Goal: Information Seeking & Learning: Learn about a topic

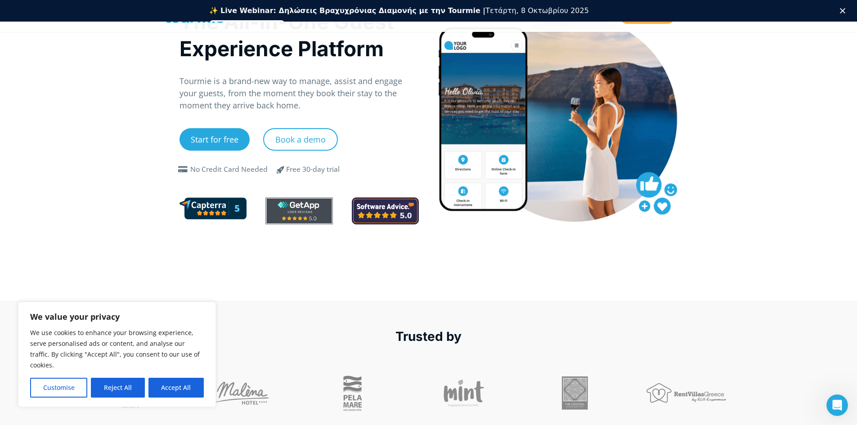
scroll to position [147, 0]
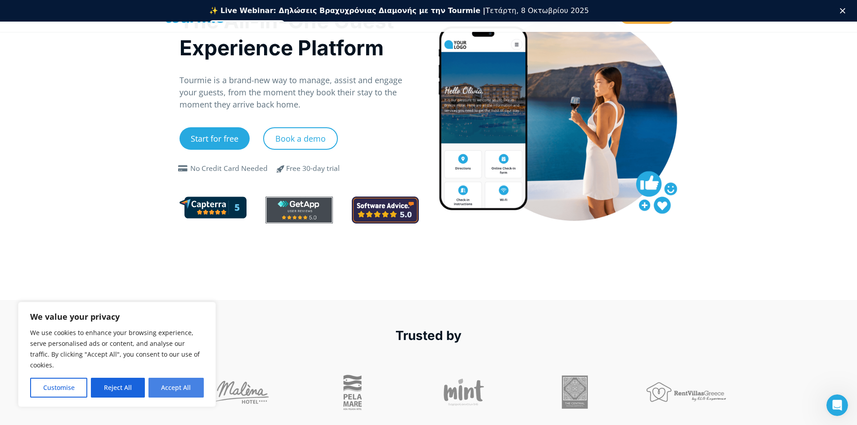
click at [190, 390] on button "Accept All" at bounding box center [175, 388] width 55 height 20
checkbox input "true"
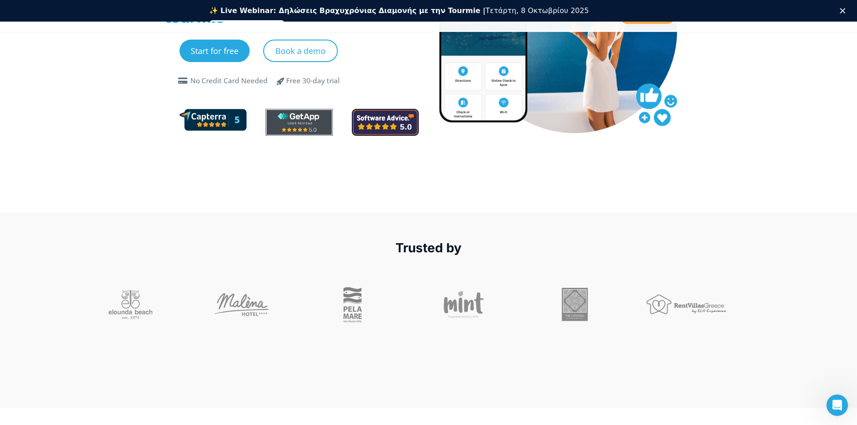
scroll to position [237, 0]
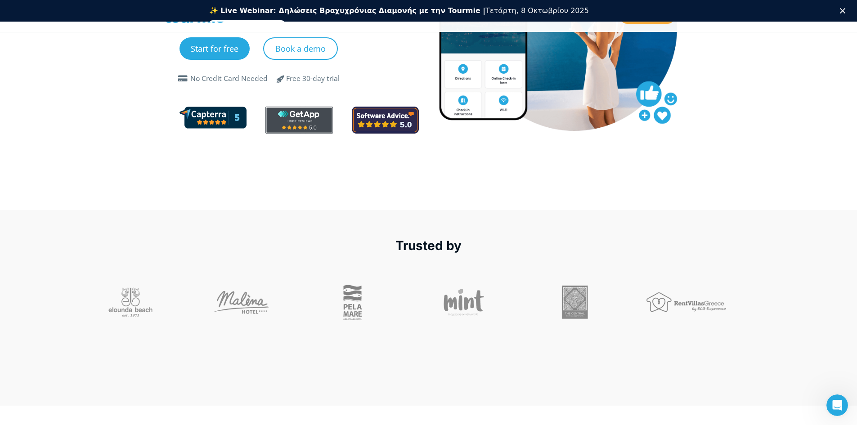
drag, startPoint x: 115, startPoint y: 310, endPoint x: 147, endPoint y: 308, distance: 32.4
click at [147, 308] on div at bounding box center [136, 302] width 102 height 45
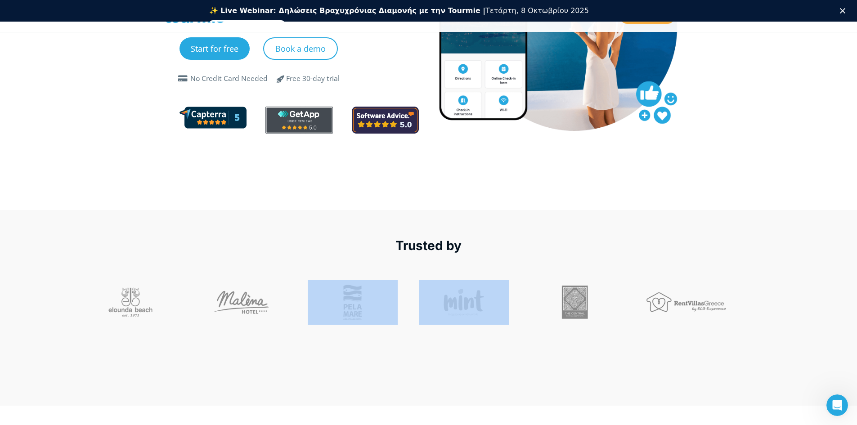
drag, startPoint x: 458, startPoint y: 302, endPoint x: 344, endPoint y: 301, distance: 113.8
click at [411, 307] on div at bounding box center [358, 325] width 111 height 90
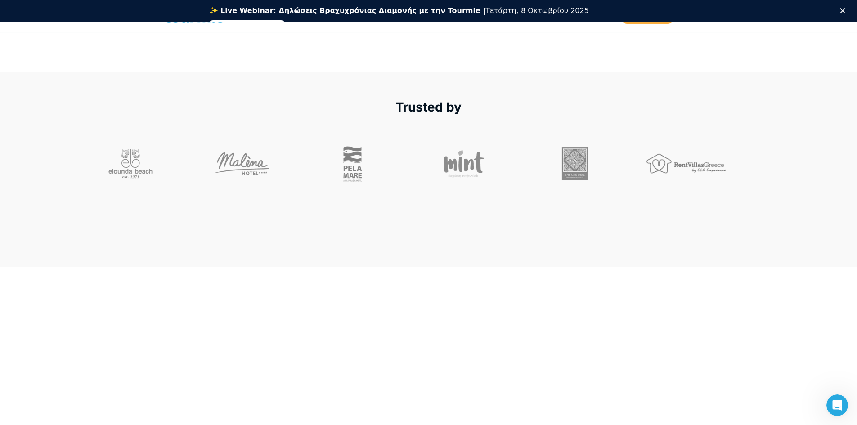
scroll to position [382, 0]
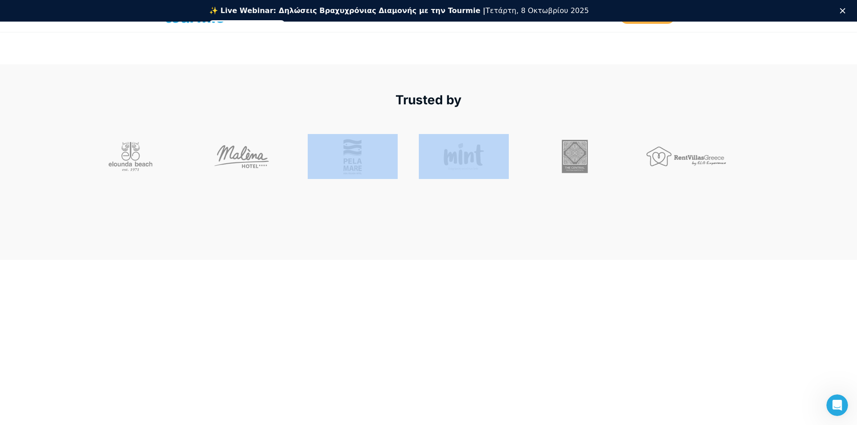
drag, startPoint x: 447, startPoint y: 167, endPoint x: 356, endPoint y: 162, distance: 90.5
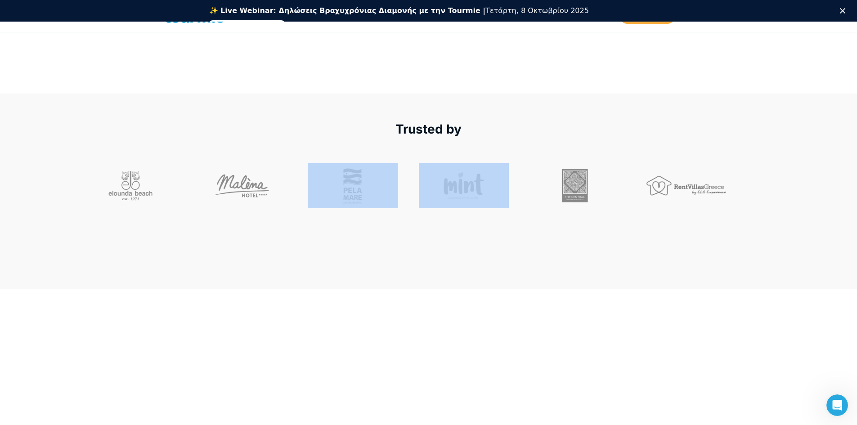
scroll to position [346, 0]
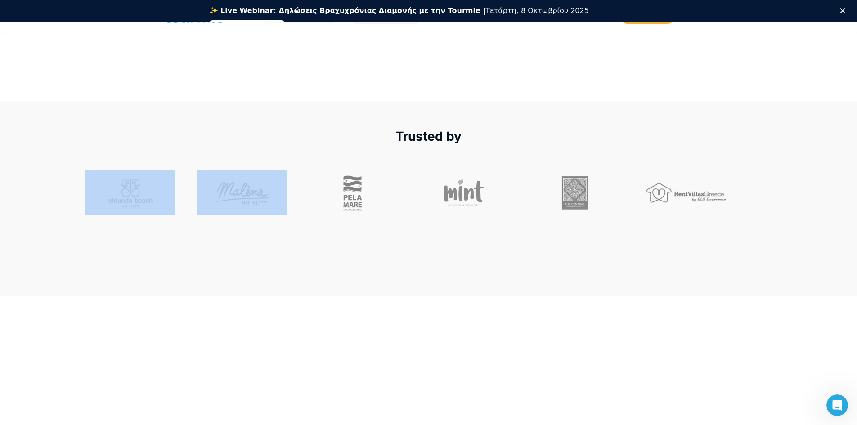
drag, startPoint x: 128, startPoint y: 201, endPoint x: 260, endPoint y: 188, distance: 132.9
click at [271, 186] on div at bounding box center [248, 192] width 102 height 45
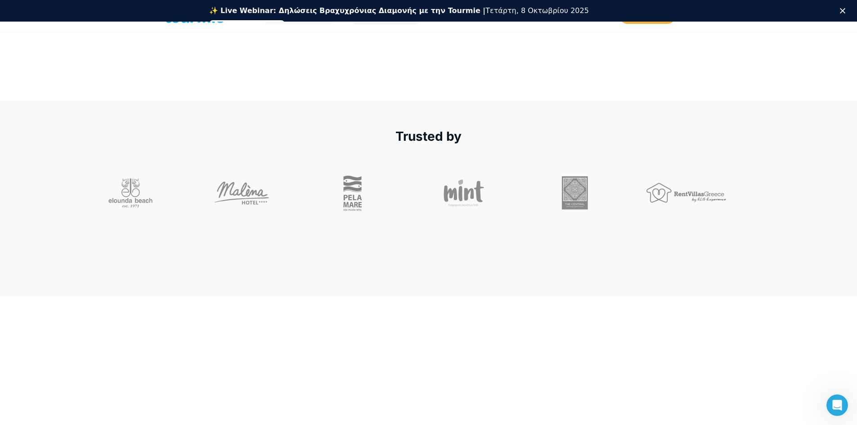
click at [317, 184] on div at bounding box center [359, 192] width 102 height 45
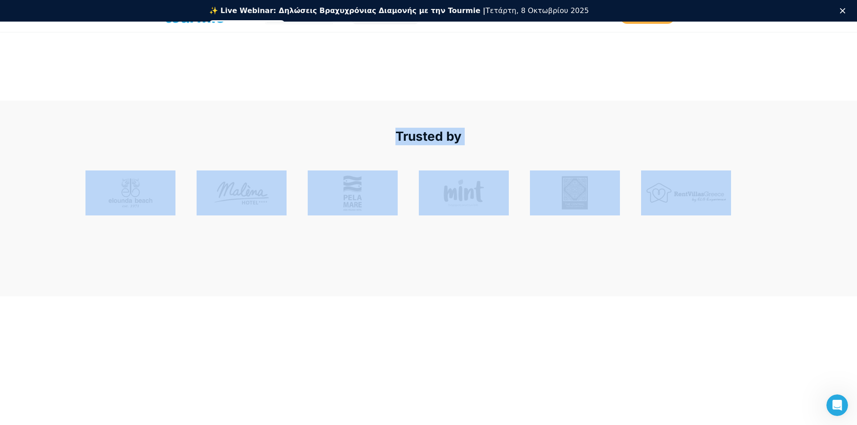
drag, startPoint x: 333, startPoint y: 157, endPoint x: 697, endPoint y: 184, distance: 365.2
click at [696, 184] on div "Trusted by" at bounding box center [428, 199] width 857 height 196
click at [697, 184] on div at bounding box center [692, 192] width 102 height 45
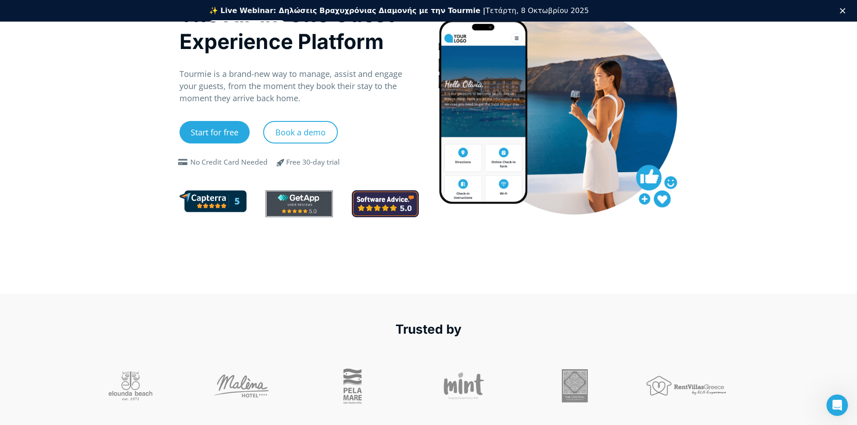
scroll to position [0, 0]
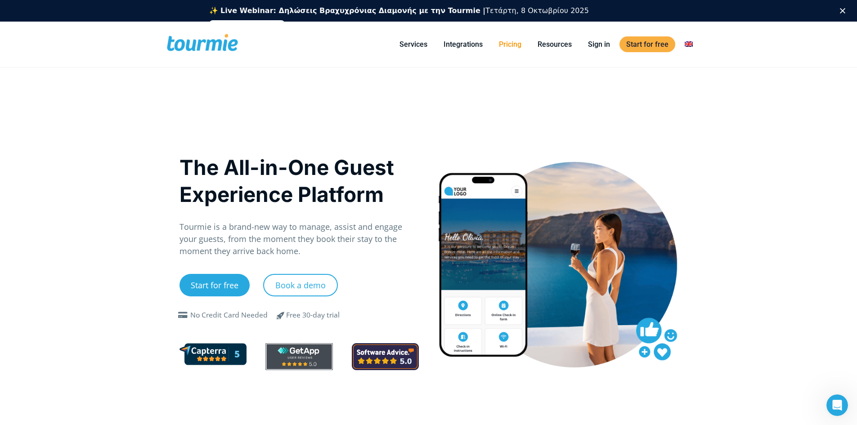
click at [508, 43] on link "Pricing" at bounding box center [510, 44] width 36 height 11
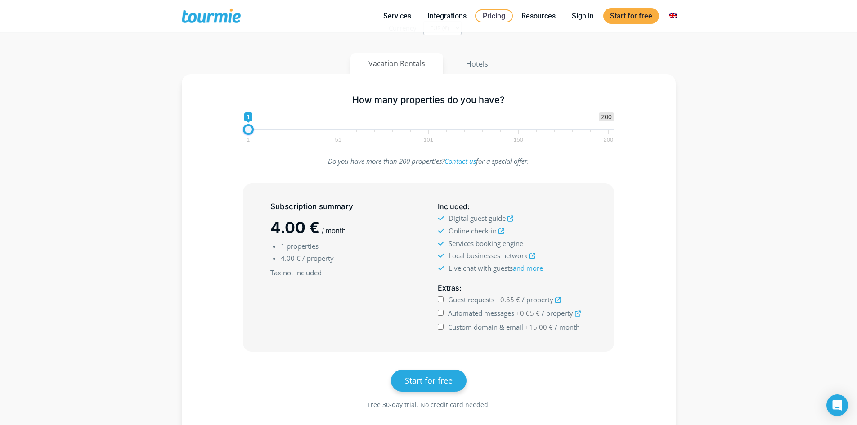
click at [249, 130] on span at bounding box center [248, 129] width 11 height 11
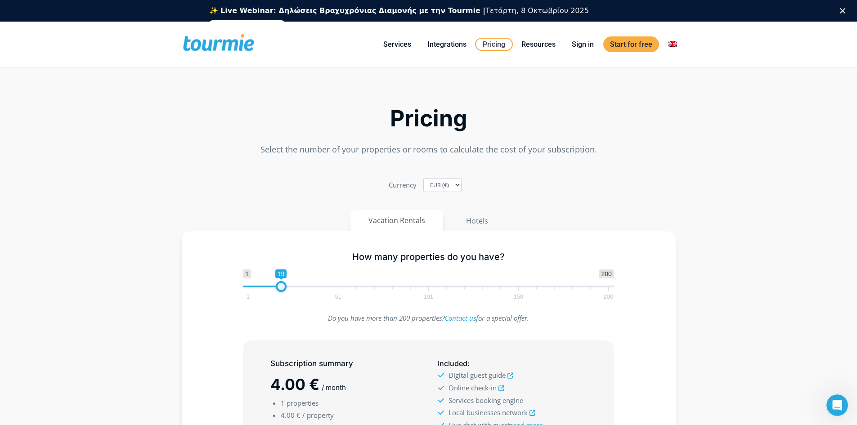
type input "18"
drag, startPoint x: 250, startPoint y: 286, endPoint x: 280, endPoint y: 288, distance: 30.2
click at [280, 288] on span at bounding box center [279, 286] width 11 height 11
click at [482, 225] on button "Hotels" at bounding box center [476, 221] width 59 height 22
click at [387, 229] on button "Vacation Rentals" at bounding box center [397, 221] width 94 height 22
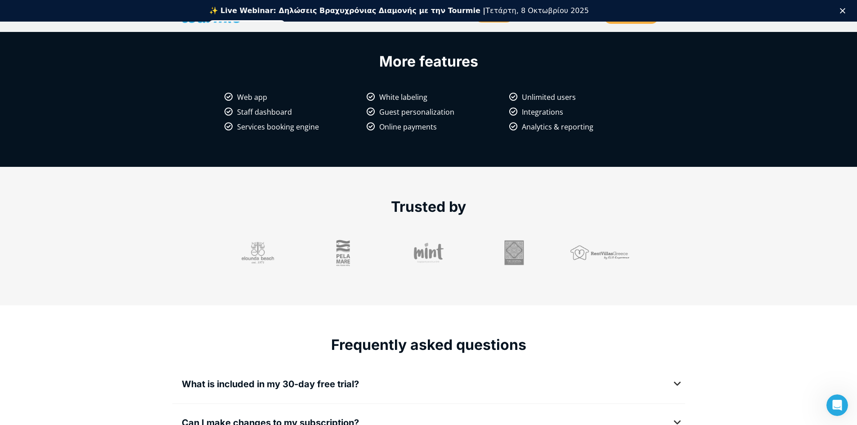
scroll to position [867, 0]
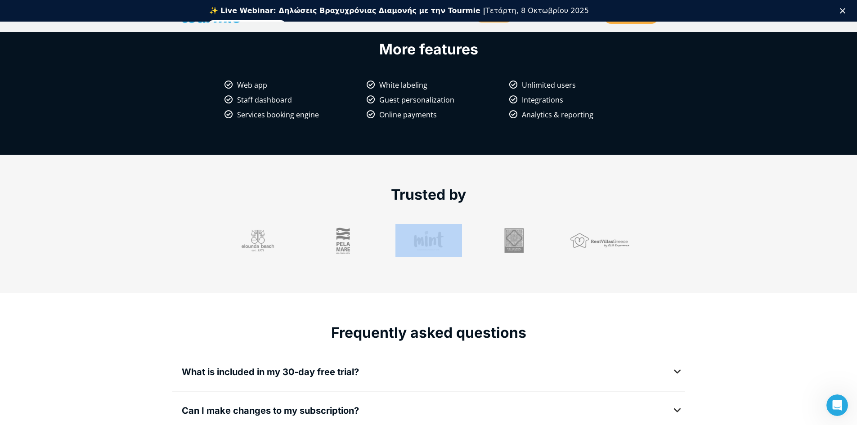
drag, startPoint x: 350, startPoint y: 235, endPoint x: 465, endPoint y: 227, distance: 114.5
click at [465, 227] on div at bounding box center [428, 240] width 513 height 33
click at [466, 228] on div at bounding box center [428, 240] width 85 height 33
drag, startPoint x: 460, startPoint y: 219, endPoint x: 392, endPoint y: 236, distance: 69.8
click at [393, 235] on div "Trusted by" at bounding box center [428, 213] width 513 height 115
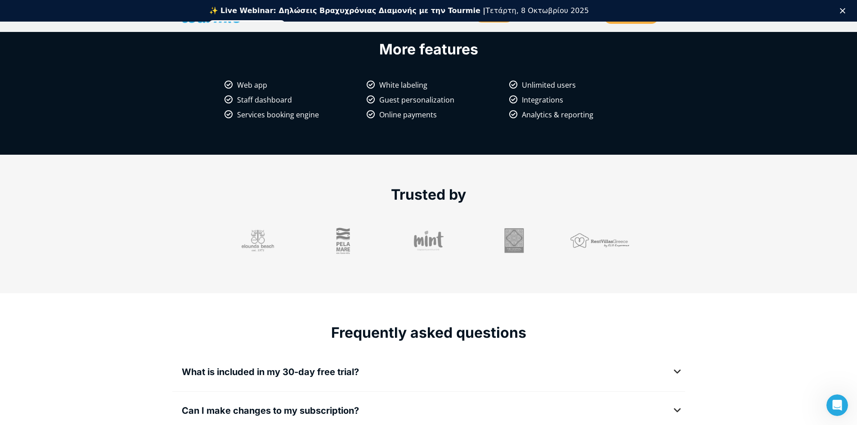
click at [404, 239] on div at bounding box center [428, 240] width 85 height 33
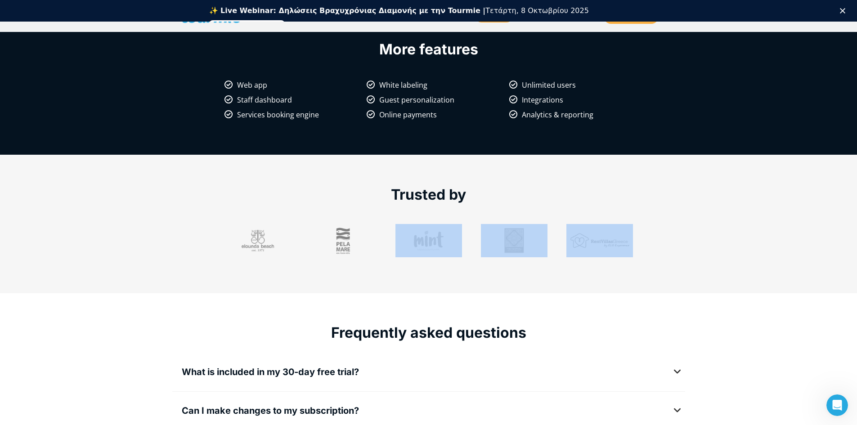
drag, startPoint x: 404, startPoint y: 239, endPoint x: 622, endPoint y: 237, distance: 218.6
click at [622, 237] on div at bounding box center [428, 240] width 513 height 33
click at [623, 237] on div at bounding box center [599, 240] width 85 height 33
click at [647, 236] on div at bounding box center [428, 240] width 513 height 33
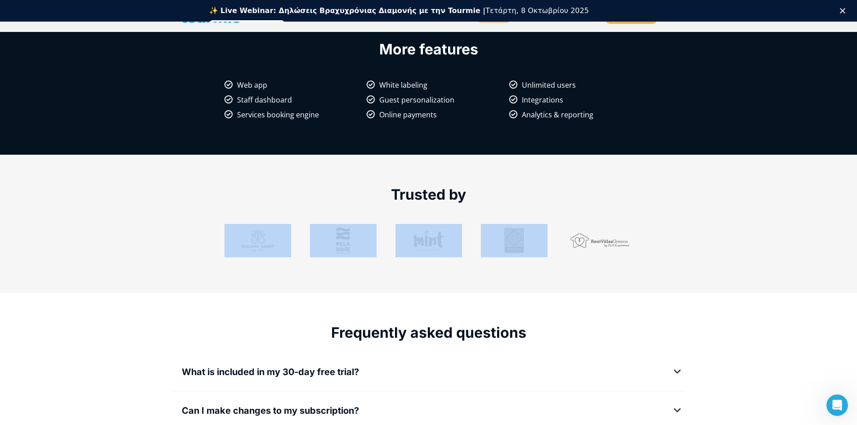
drag, startPoint x: 643, startPoint y: 218, endPoint x: 221, endPoint y: 237, distance: 422.3
click at [221, 237] on div "Trusted by" at bounding box center [428, 213] width 513 height 115
click at [221, 237] on div at bounding box center [257, 240] width 85 height 33
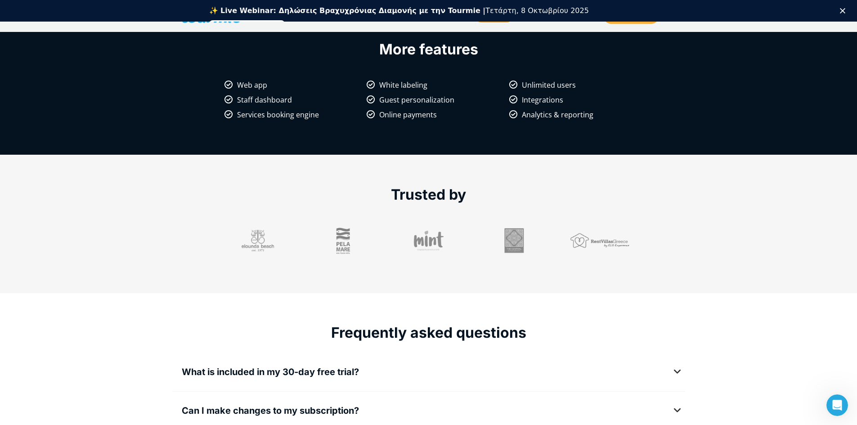
click at [191, 232] on div at bounding box center [428, 240] width 513 height 33
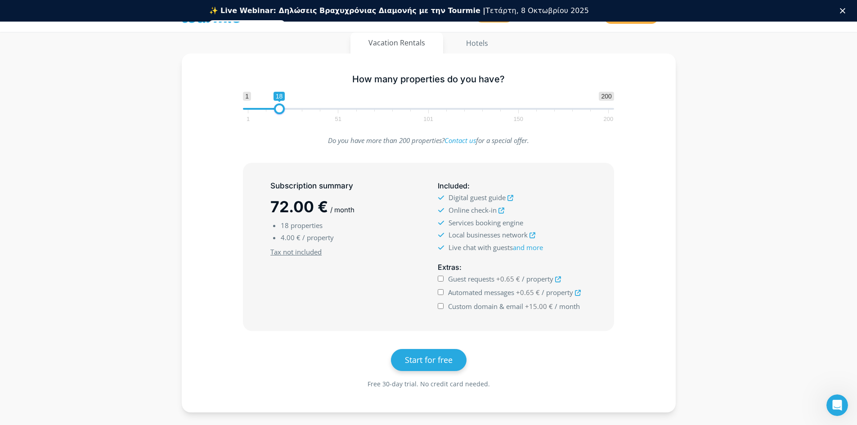
scroll to position [147, 0]
